Goal: Task Accomplishment & Management: Use online tool/utility

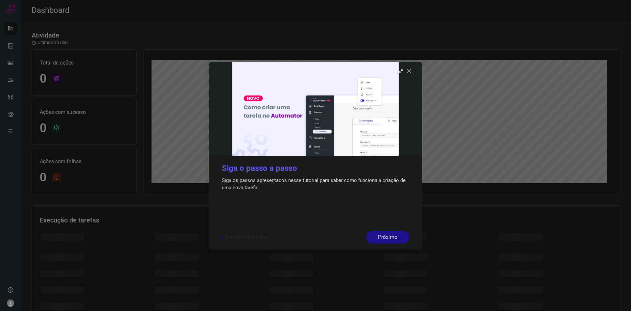
click at [410, 73] on icon at bounding box center [409, 70] width 7 height 7
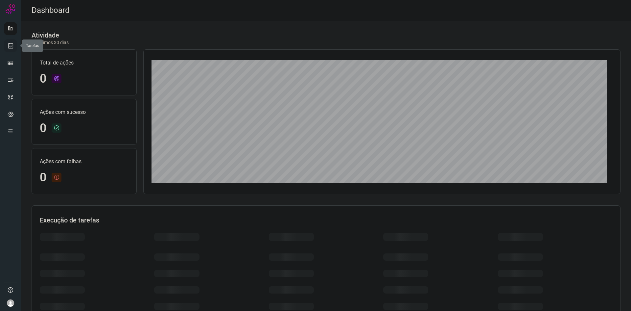
click at [14, 48] on link at bounding box center [10, 45] width 13 height 13
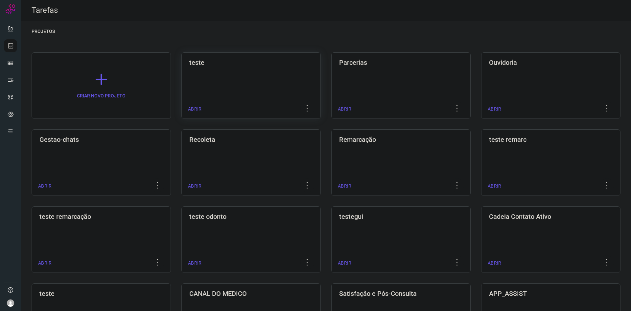
click at [248, 76] on div "teste ABRIR" at bounding box center [251, 85] width 139 height 66
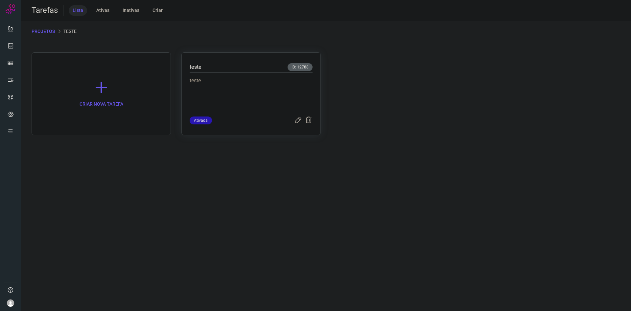
click at [237, 80] on p "teste" at bounding box center [239, 93] width 99 height 33
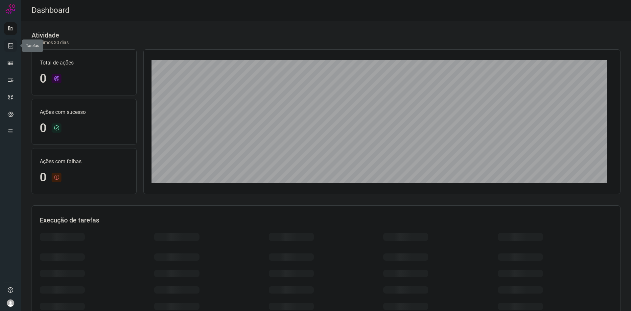
click at [9, 49] on link at bounding box center [10, 45] width 13 height 13
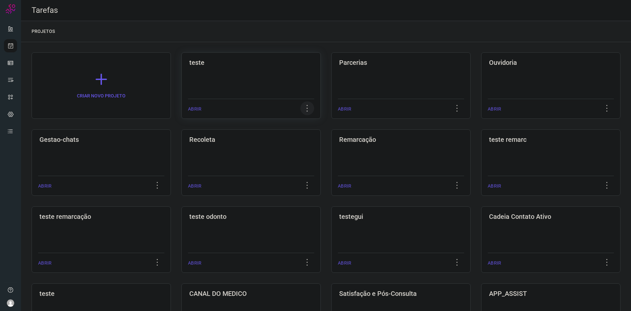
click at [310, 109] on icon at bounding box center [308, 108] width 14 height 14
click at [292, 75] on div "teste ABRIR" at bounding box center [251, 85] width 139 height 66
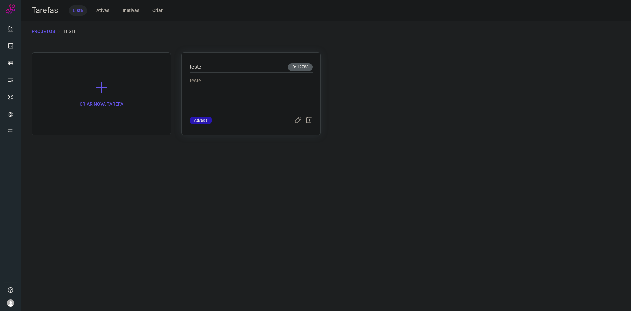
click at [262, 98] on p "teste" at bounding box center [239, 93] width 99 height 33
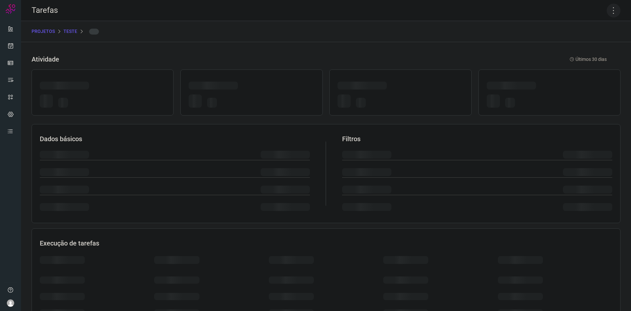
click at [607, 11] on icon at bounding box center [614, 11] width 14 height 14
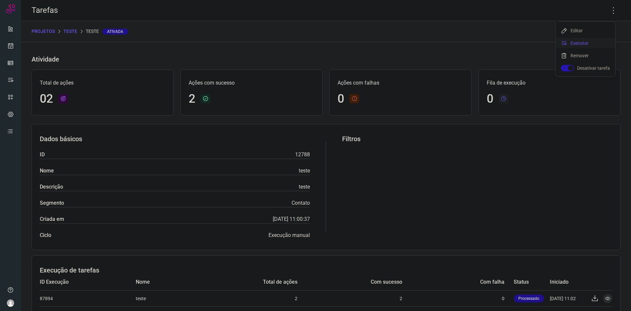
click at [583, 43] on li "Executar" at bounding box center [586, 43] width 60 height 11
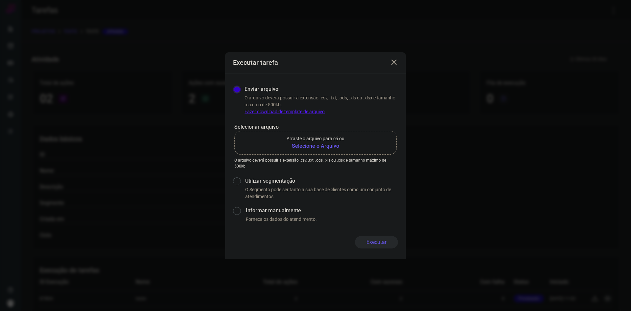
click at [314, 148] on b "Selecione o Arquivo" at bounding box center [316, 146] width 58 height 8
click at [0, 0] on input "Arraste o arquivo para cá ou Selecione o Arquivo" at bounding box center [0, 0] width 0 height 0
click at [294, 112] on link "Fazer download de template de arquivo" at bounding box center [285, 111] width 80 height 5
click at [393, 63] on icon at bounding box center [394, 63] width 8 height 8
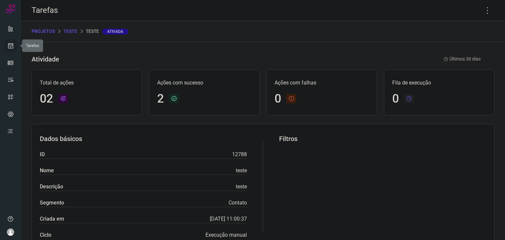
click at [12, 47] on icon at bounding box center [10, 45] width 7 height 7
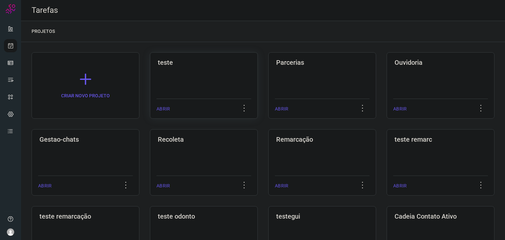
click at [196, 78] on div "teste ABRIR" at bounding box center [204, 85] width 108 height 66
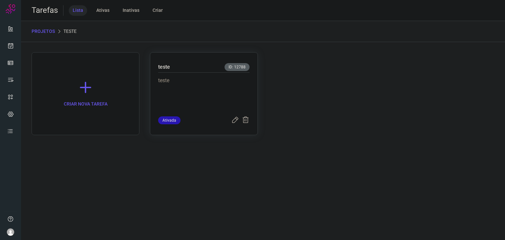
click at [229, 94] on p "teste" at bounding box center [203, 93] width 91 height 33
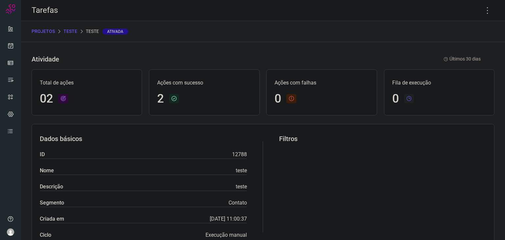
click at [76, 30] on p "teste" at bounding box center [70, 31] width 14 height 7
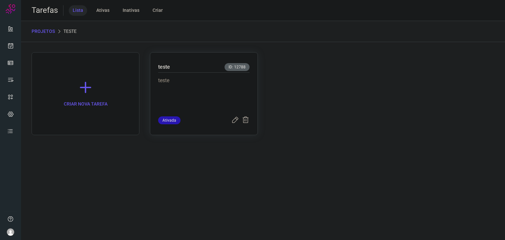
click at [210, 84] on p "teste" at bounding box center [203, 93] width 91 height 33
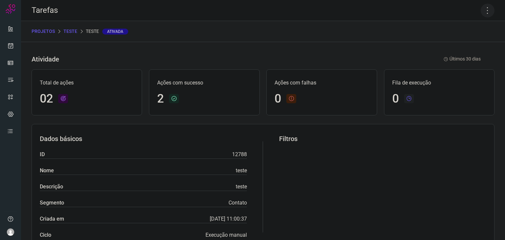
click at [486, 10] on icon at bounding box center [488, 11] width 14 height 14
click at [464, 31] on li "Editar" at bounding box center [460, 30] width 60 height 11
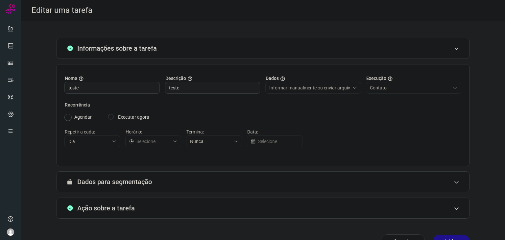
click at [231, 212] on div "Ação sobre a tarefa" at bounding box center [263, 208] width 413 height 21
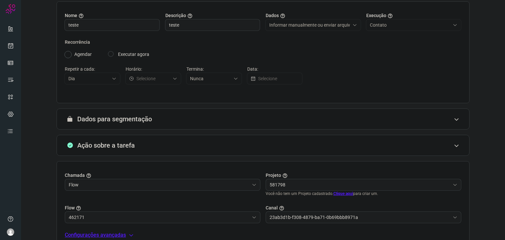
scroll to position [121, 0]
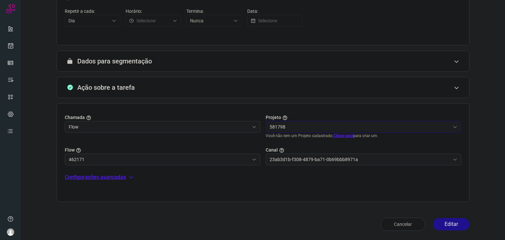
click at [312, 129] on input "581798" at bounding box center [360, 126] width 181 height 11
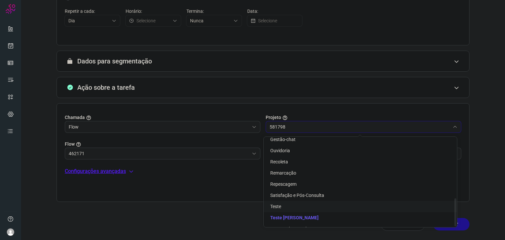
scroll to position [193, 0]
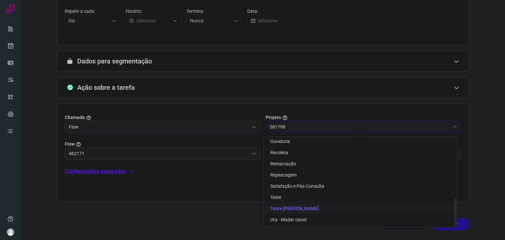
type input "Teste"
type input "Atendimento Centro Médico Pastore"
click at [295, 207] on span "Teste Guilherme" at bounding box center [294, 208] width 48 height 5
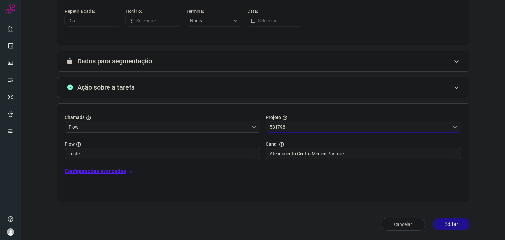
click at [206, 152] on input "Teste" at bounding box center [159, 153] width 181 height 11
click at [174, 170] on li "Teste" at bounding box center [161, 171] width 193 height 11
click at [314, 155] on input "Atendimento Centro Médico Pastore" at bounding box center [360, 153] width 181 height 11
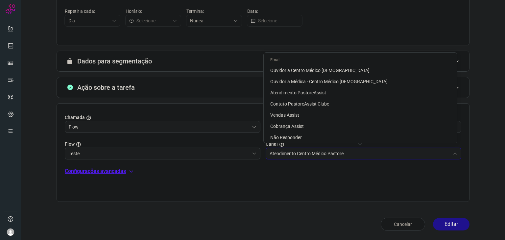
scroll to position [22, 0]
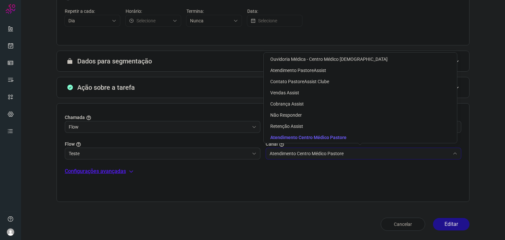
click at [314, 155] on input "Atendimento Centro Médico Pastore" at bounding box center [360, 153] width 181 height 11
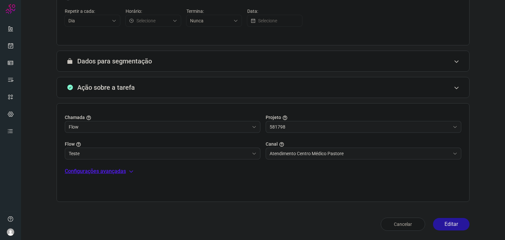
click at [451, 227] on button "Editar" at bounding box center [451, 224] width 37 height 12
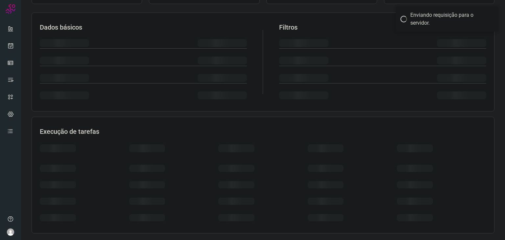
scroll to position [99, 0]
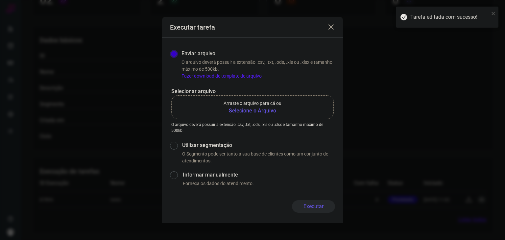
click at [269, 110] on b "Selecione o Arquivo" at bounding box center [253, 111] width 58 height 8
click at [0, 0] on input "Arraste o arquivo para cá ou Selecione o Arquivo" at bounding box center [0, 0] width 0 height 0
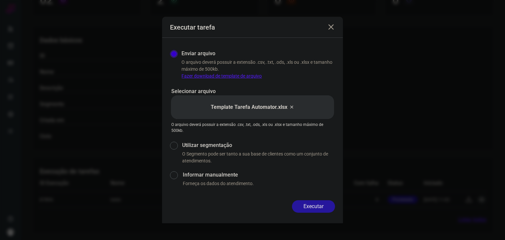
click at [317, 208] on button "Executar" at bounding box center [313, 206] width 43 height 12
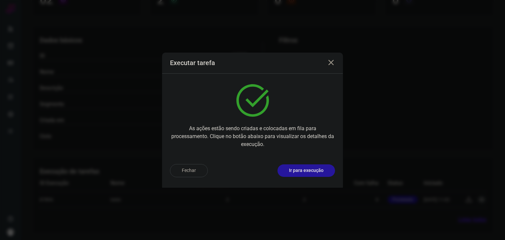
click at [317, 173] on p "Ir para execução" at bounding box center [306, 170] width 35 height 7
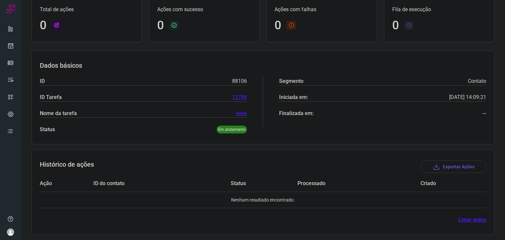
scroll to position [83, 0]
